Goal: Information Seeking & Learning: Learn about a topic

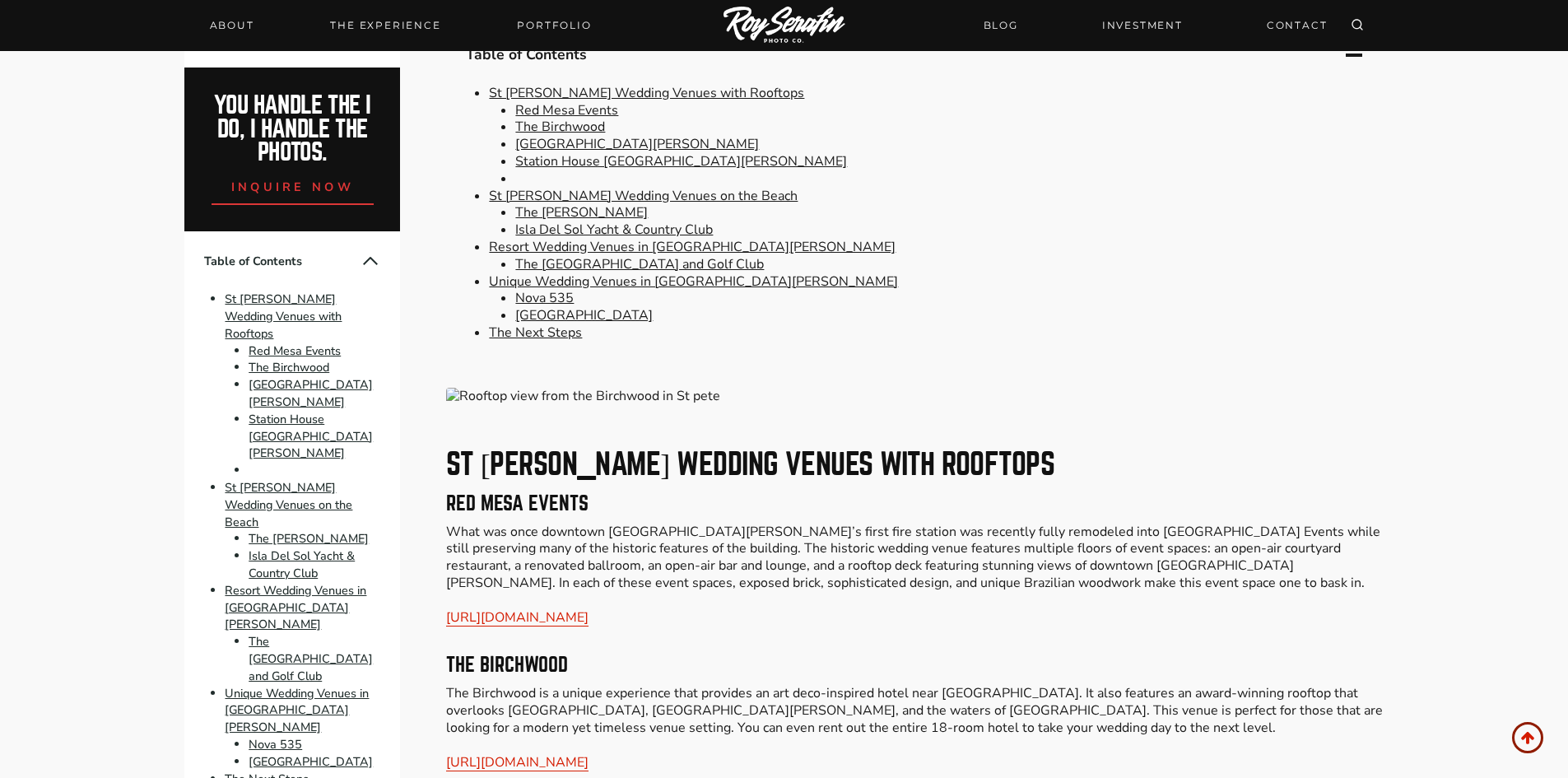
scroll to position [905, 0]
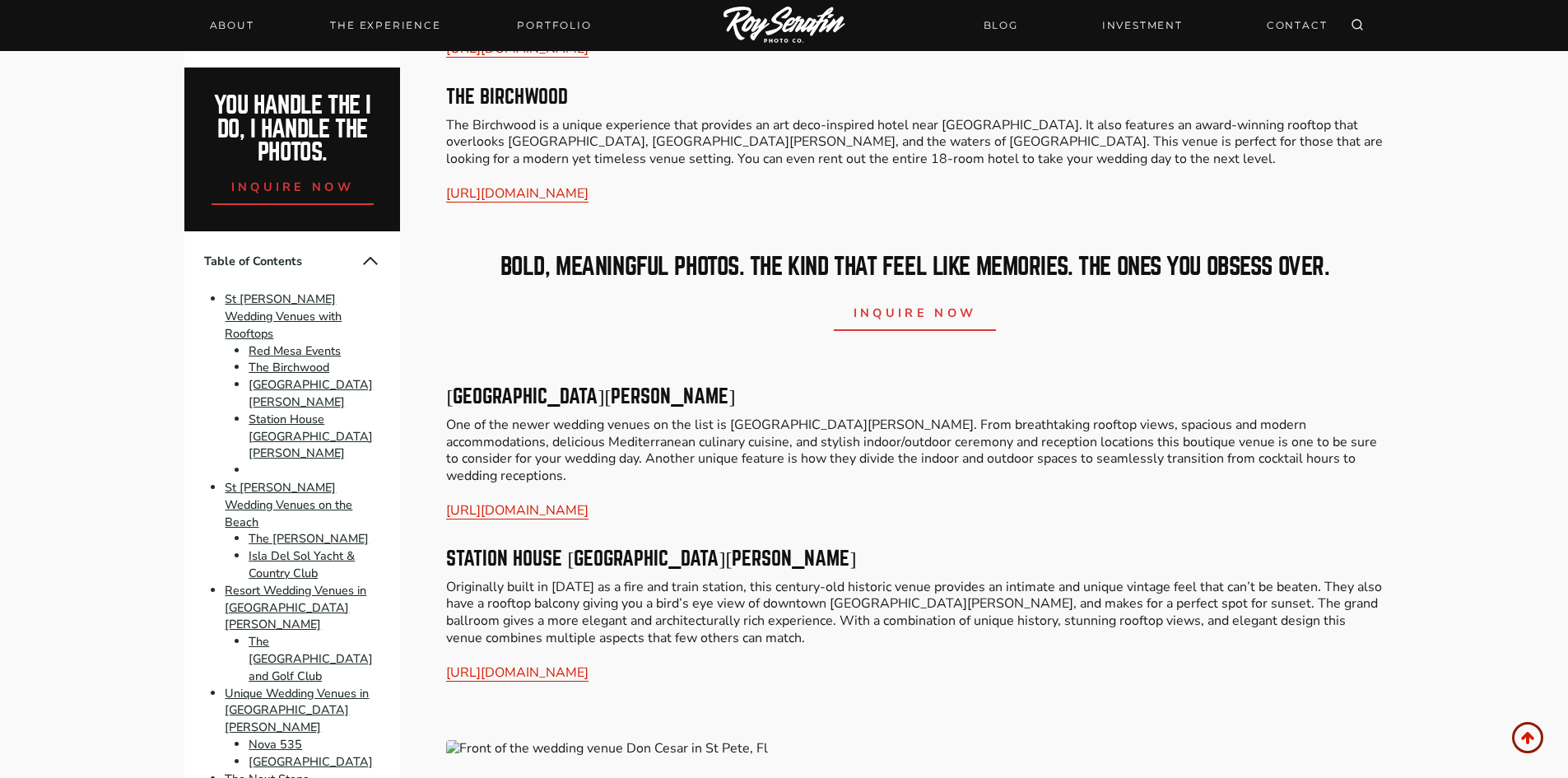
scroll to position [2037, 0]
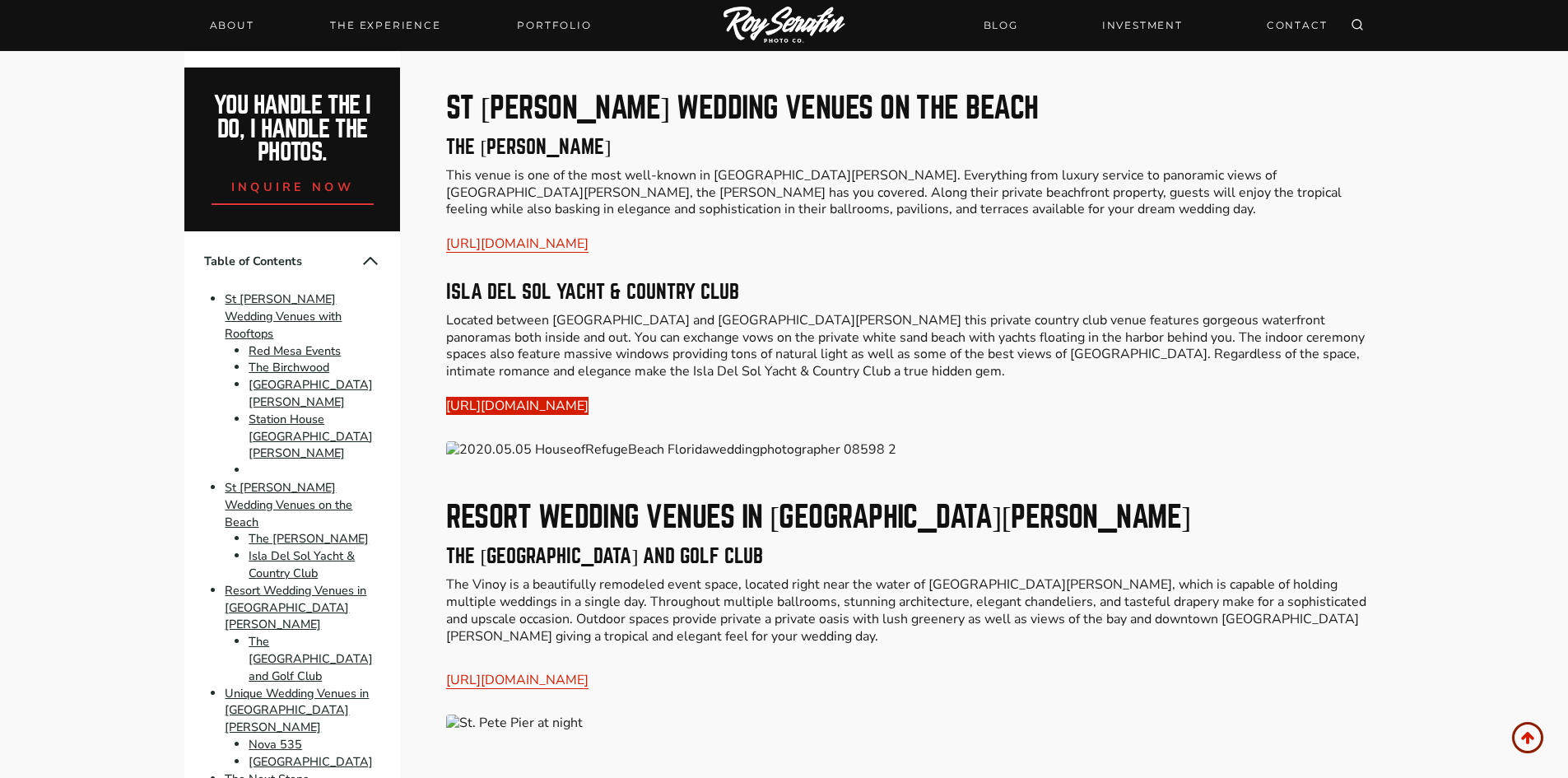
click at [589, 397] on link "[URL][DOMAIN_NAME]" at bounding box center [517, 405] width 142 height 18
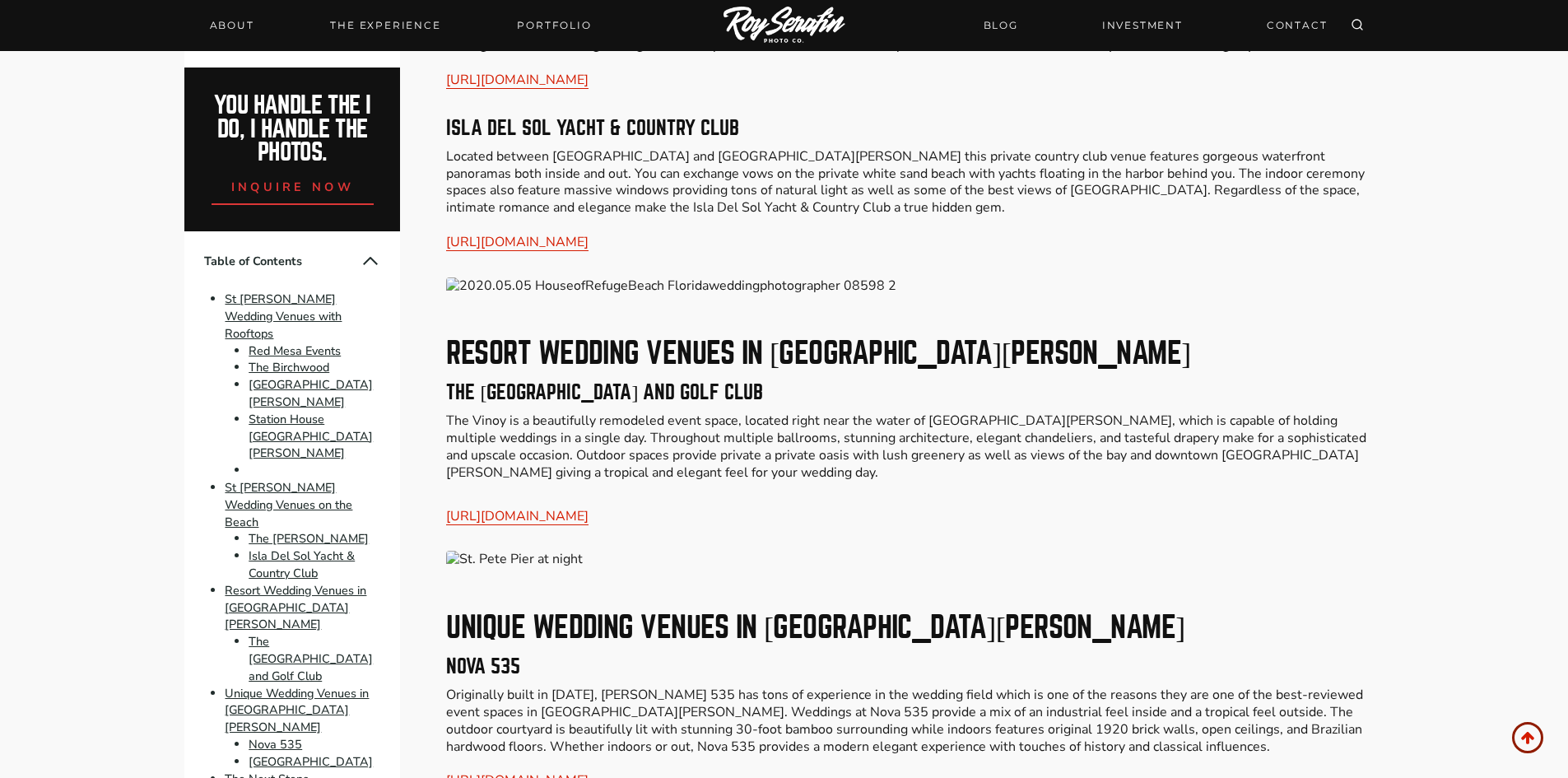
scroll to position [2202, 0]
click at [589, 506] on link "[URL][DOMAIN_NAME]" at bounding box center [517, 514] width 142 height 18
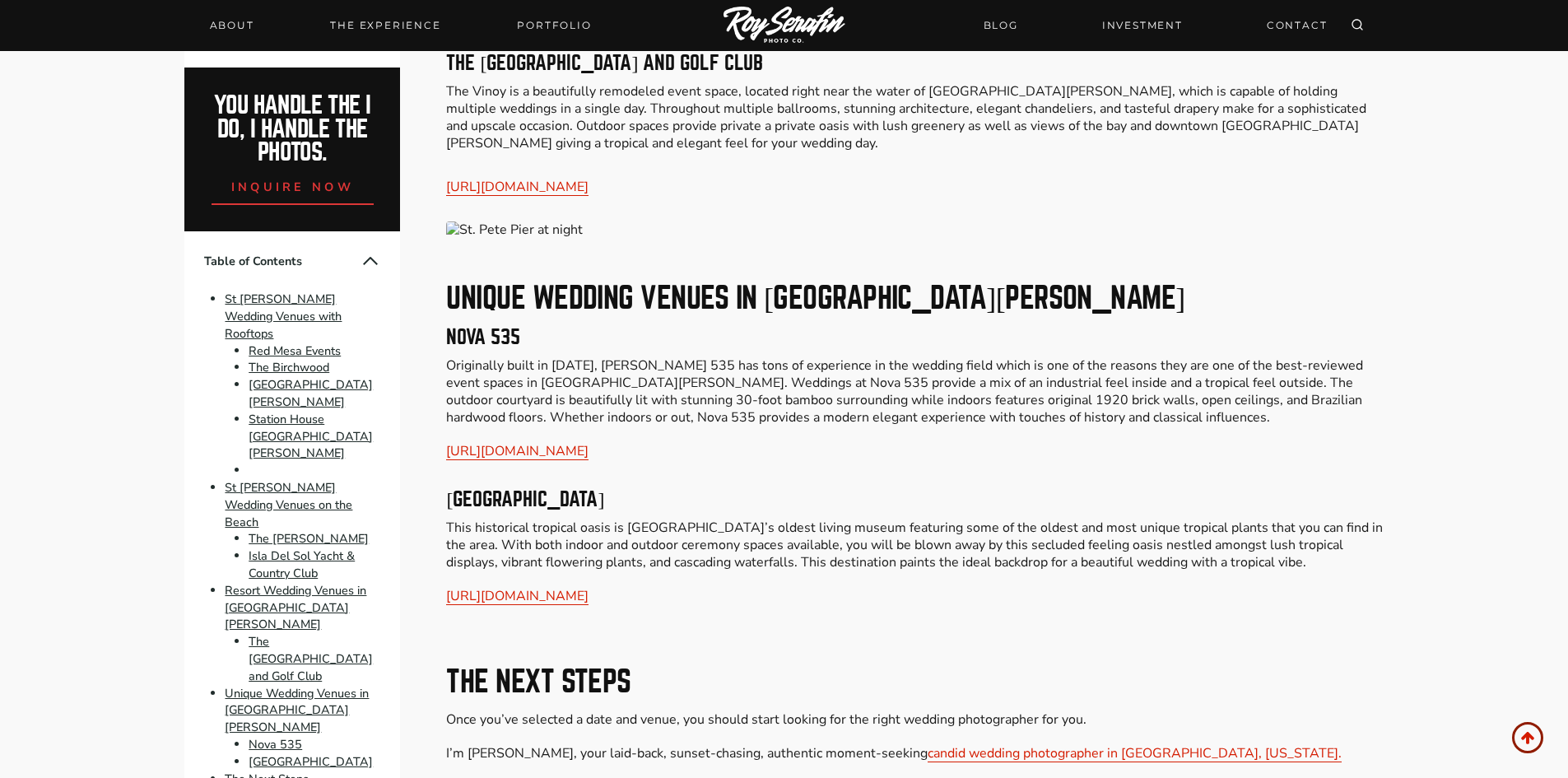
scroll to position [2531, 0]
click at [508, 441] on link "[URL][DOMAIN_NAME]" at bounding box center [517, 449] width 142 height 18
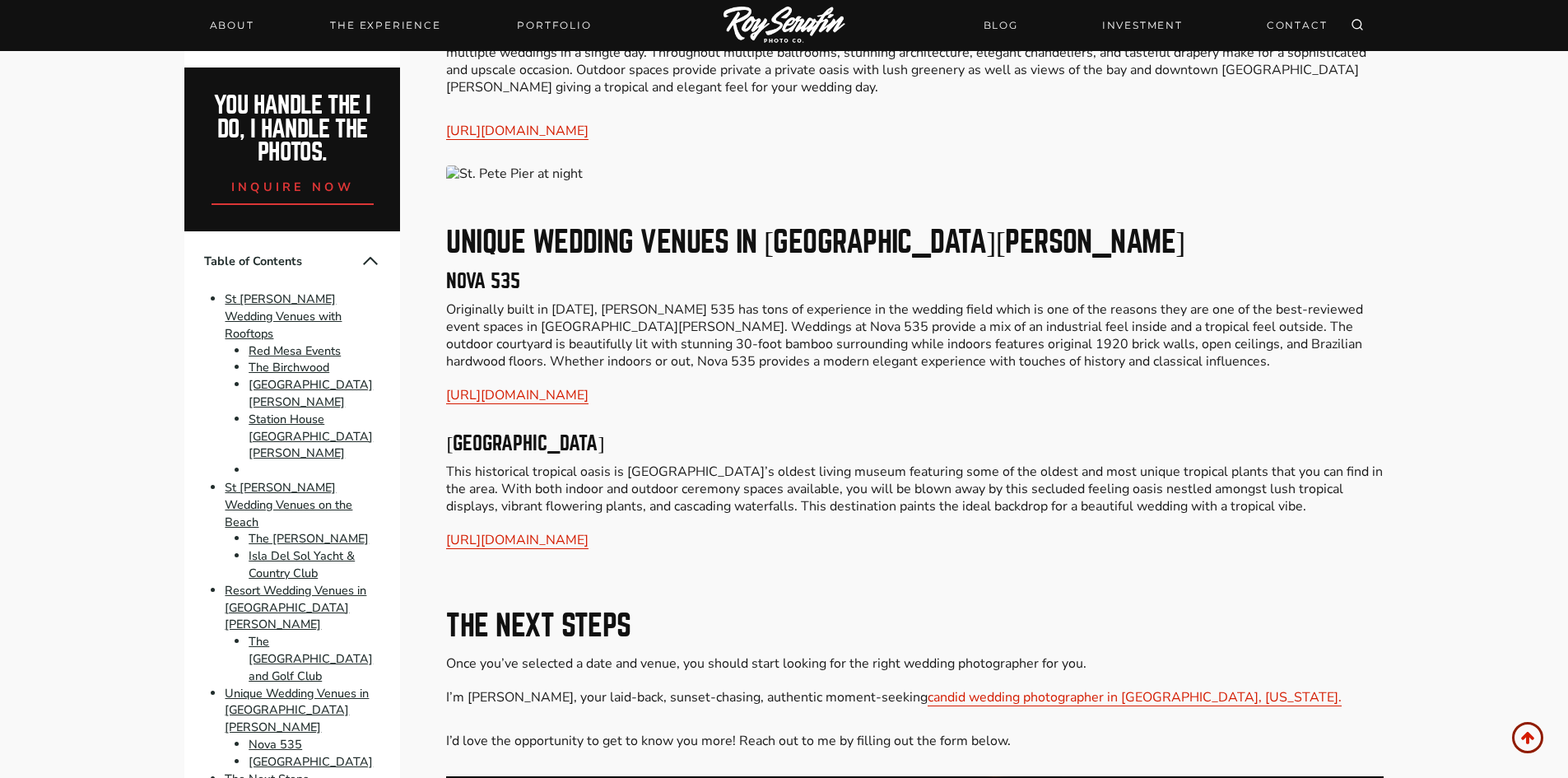
scroll to position [2614, 0]
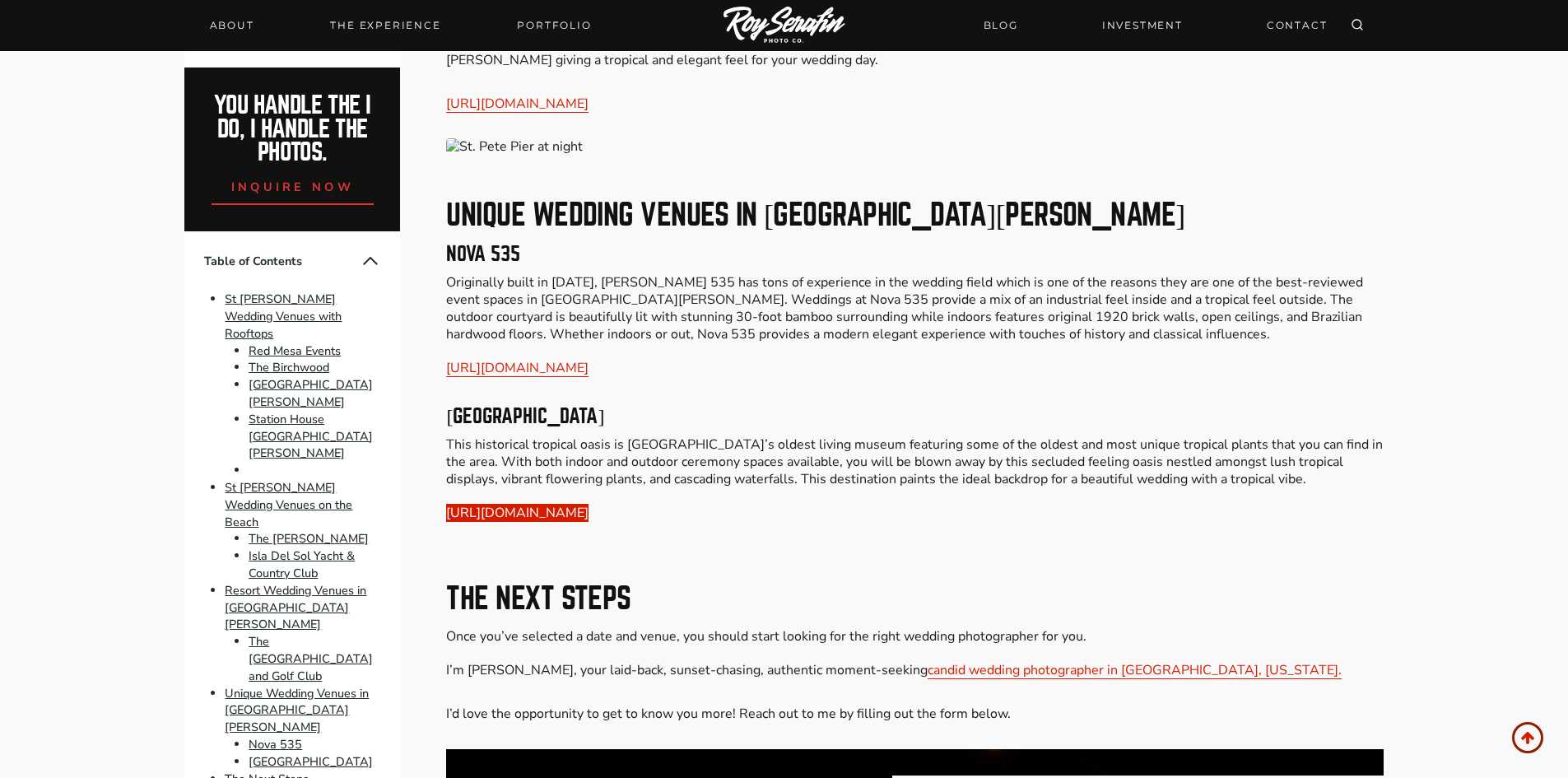
click at [589, 504] on link "[URL][DOMAIN_NAME]" at bounding box center [517, 512] width 142 height 18
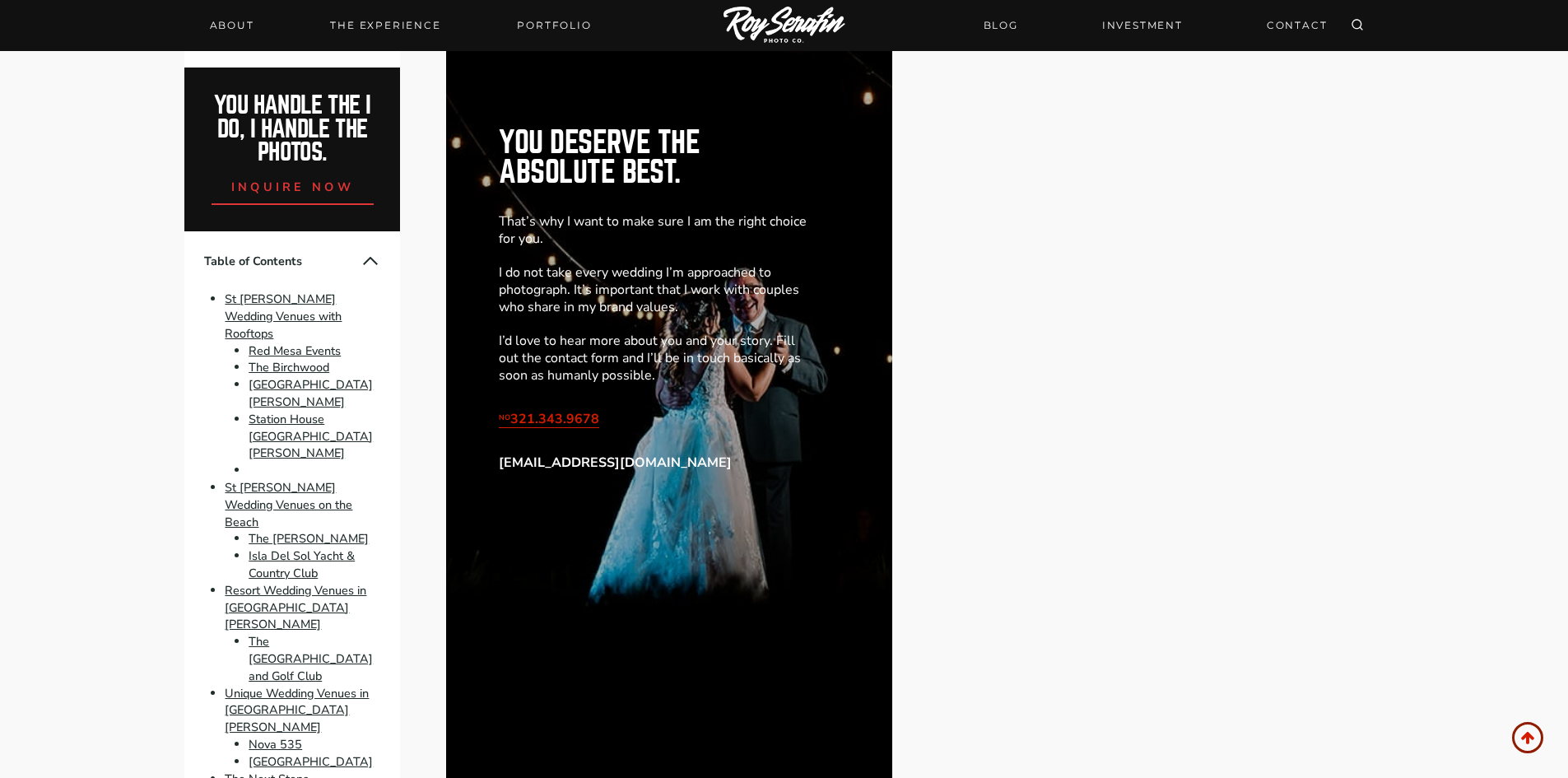
scroll to position [4133, 0]
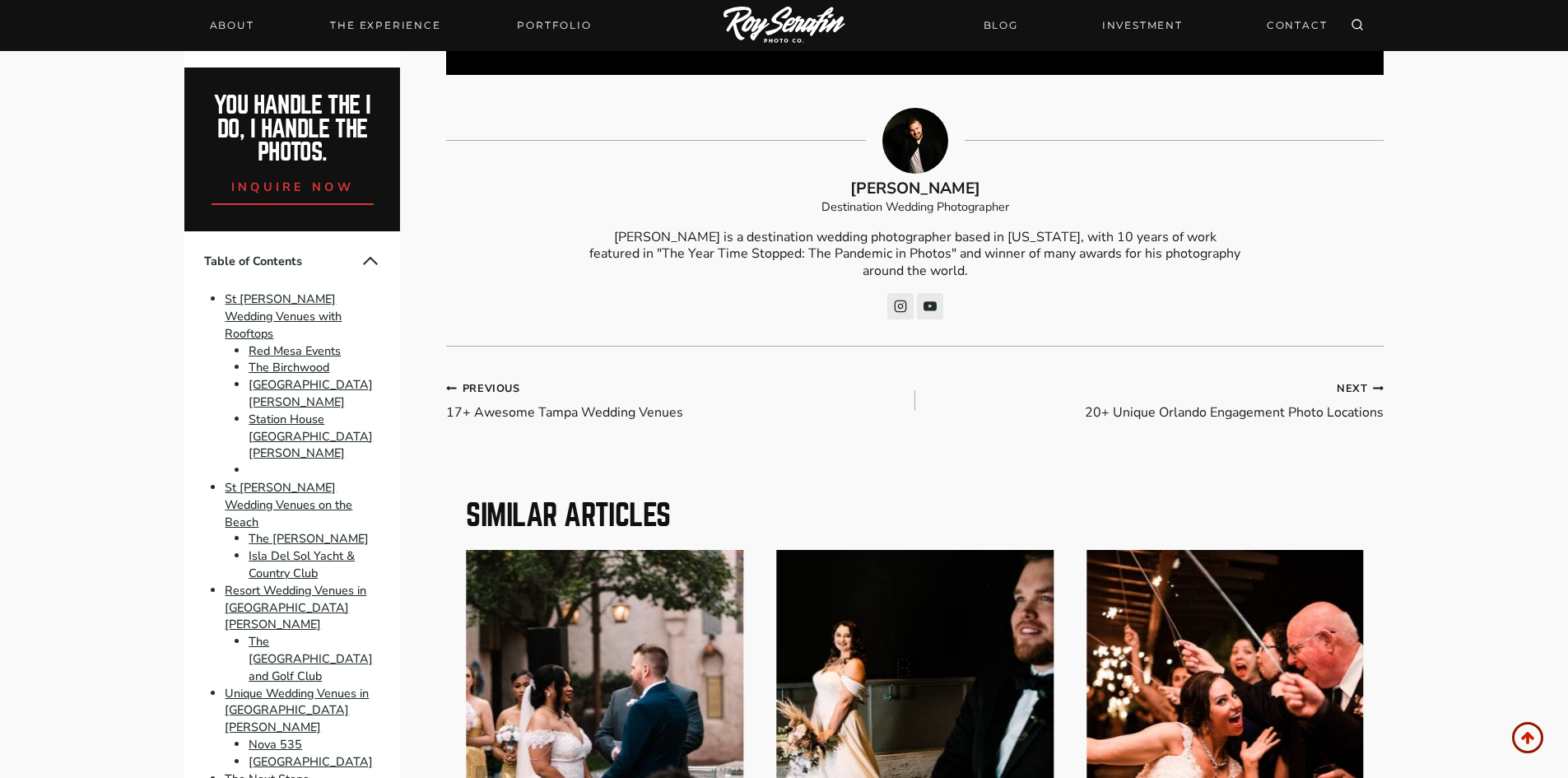
scroll to position [4934, 0]
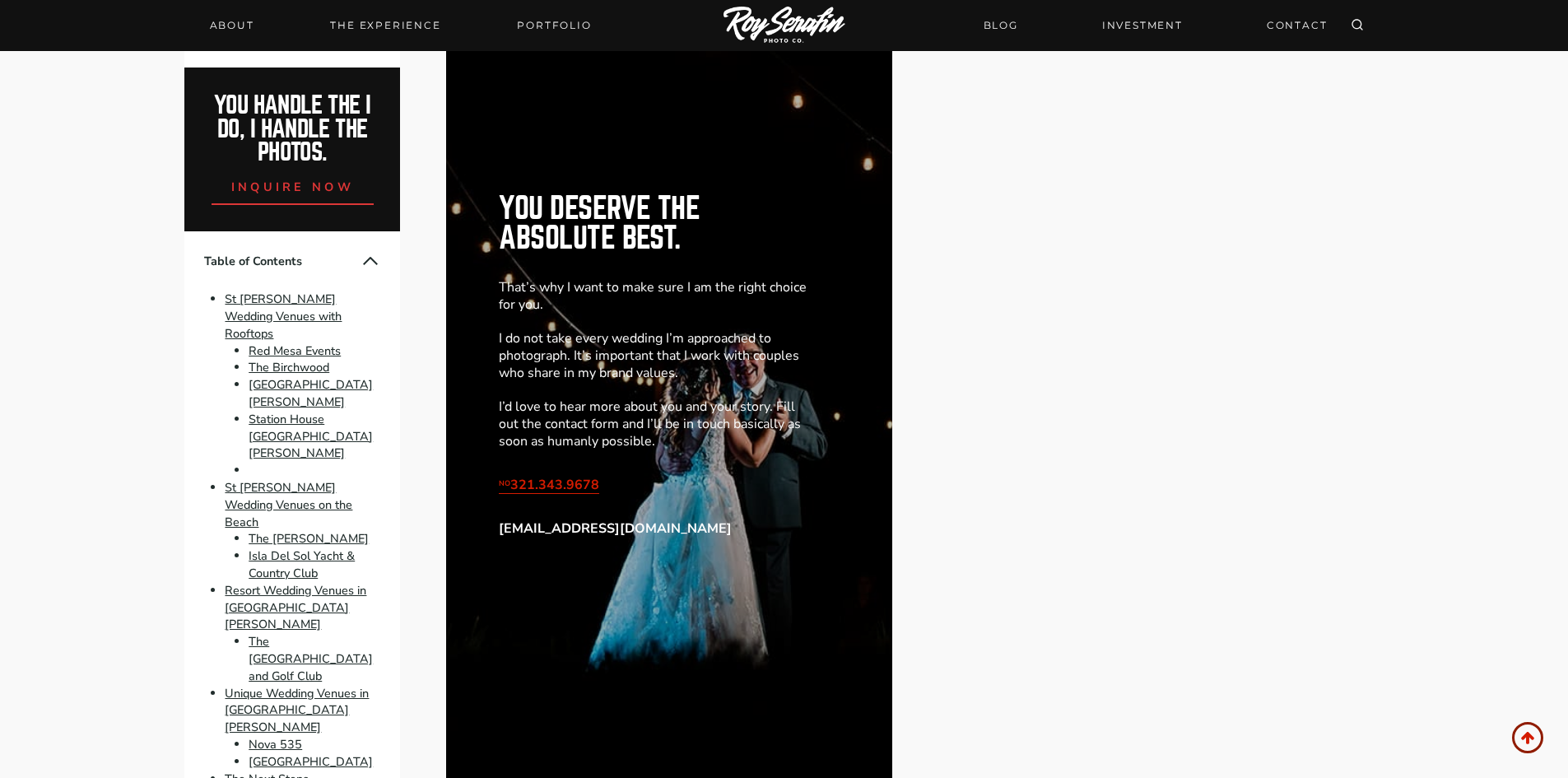
scroll to position [3513, 0]
